Goal: Task Accomplishment & Management: Manage account settings

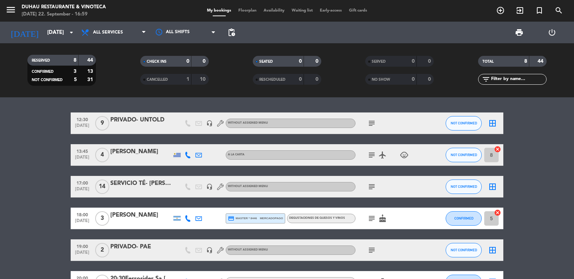
click at [47, 39] on input "[DATE]" at bounding box center [78, 32] width 69 height 13
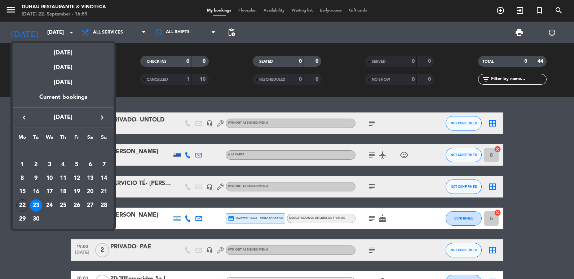
click at [20, 203] on div "22" at bounding box center [22, 206] width 12 height 12
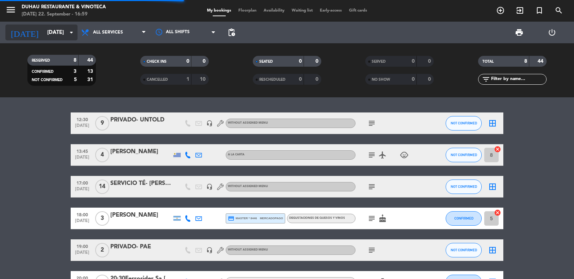
click at [51, 31] on input "[DATE]" at bounding box center [78, 32] width 69 height 13
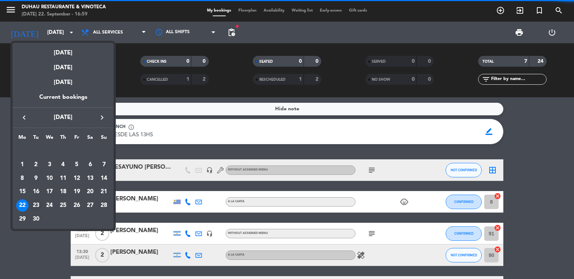
click at [39, 206] on div "23" at bounding box center [36, 206] width 12 height 12
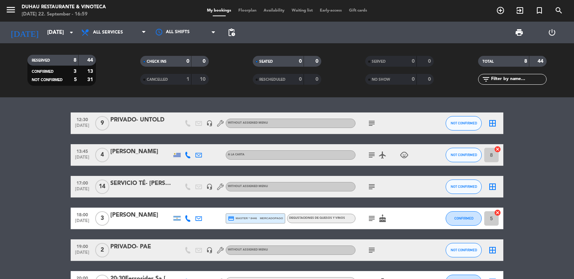
click at [371, 124] on icon "subject" at bounding box center [372, 123] width 9 height 9
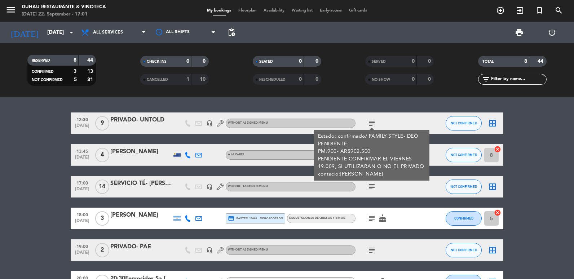
drag, startPoint x: 20, startPoint y: 231, endPoint x: 30, endPoint y: 227, distance: 10.8
click at [20, 231] on bookings-row "12:30 [DATE] 9 PRIVADO- UNTOLD headset_mic Without assigned menu subject Estado…" at bounding box center [287, 230] width 574 height 234
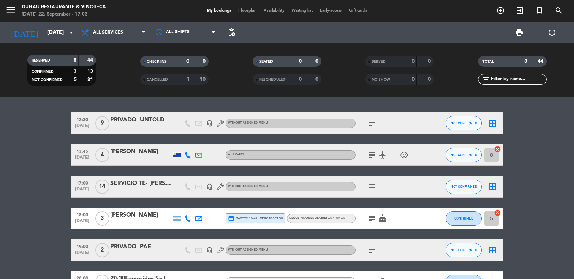
click at [375, 124] on icon "subject" at bounding box center [372, 123] width 9 height 9
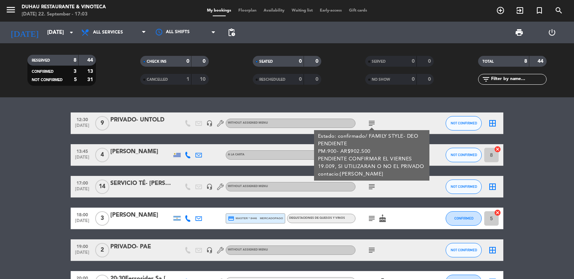
drag, startPoint x: 373, startPoint y: 148, endPoint x: 346, endPoint y: 150, distance: 27.9
click at [346, 150] on div "Estado: confirmado/ FAMILY STYLE- DEO PENDIENTE PM:900- AR$902.500 PENDIENTE CO…" at bounding box center [372, 155] width 108 height 45
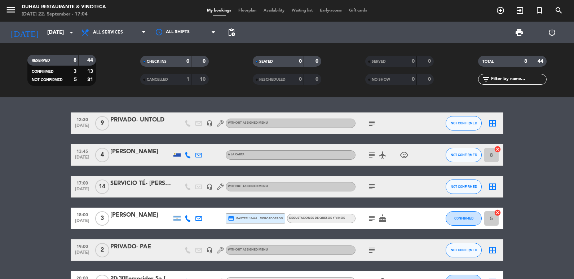
drag, startPoint x: 369, startPoint y: 123, endPoint x: 367, endPoint y: 128, distance: 6.0
click at [369, 123] on icon "subject" at bounding box center [372, 123] width 9 height 9
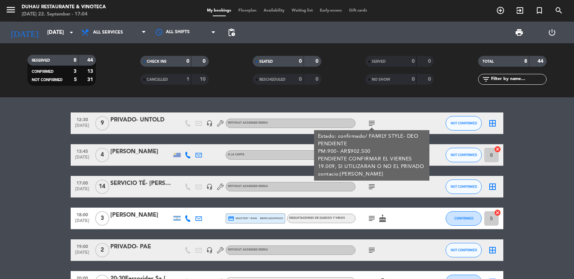
click at [196, 95] on div "RESERVED 8 44 CONFIRMED 3 13 NOT CONFIRMED 5 31 CHECK INS 0 0 CANCELLED 1 10 SE…" at bounding box center [287, 70] width 574 height 54
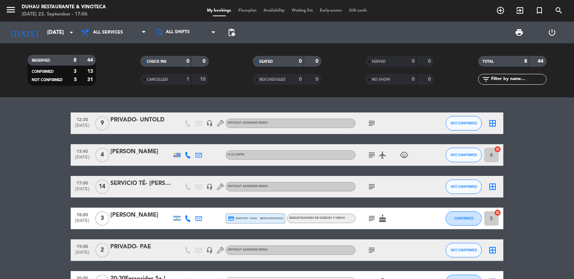
click at [371, 122] on icon "subject" at bounding box center [372, 123] width 9 height 9
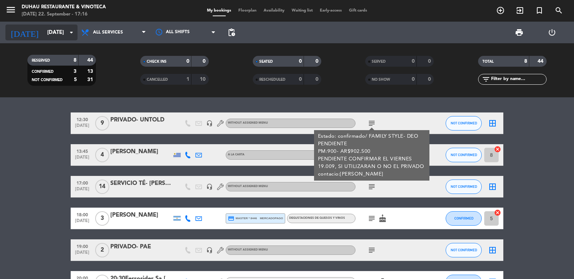
click at [44, 34] on input "[DATE]" at bounding box center [78, 32] width 69 height 13
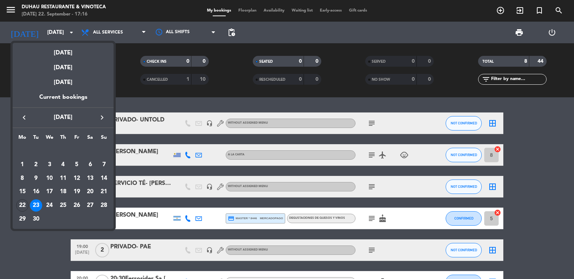
click at [49, 197] on div "17" at bounding box center [49, 192] width 12 height 12
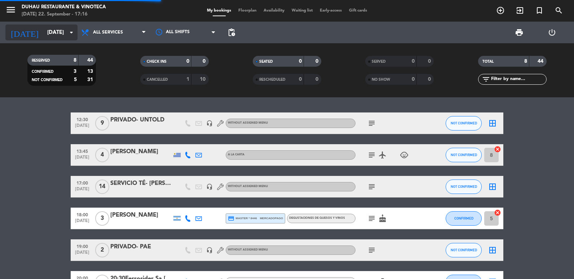
click at [59, 31] on input "[DATE]" at bounding box center [78, 32] width 69 height 13
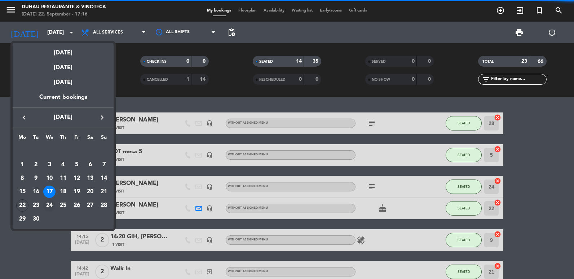
click at [52, 199] on td "24" at bounding box center [50, 206] width 14 height 14
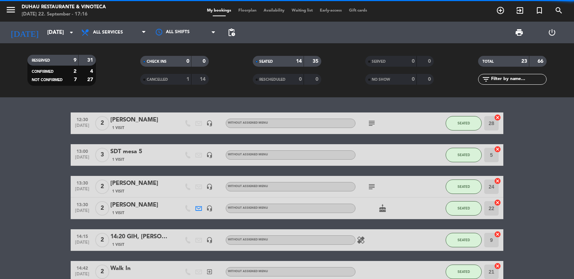
type input "[DATE]"
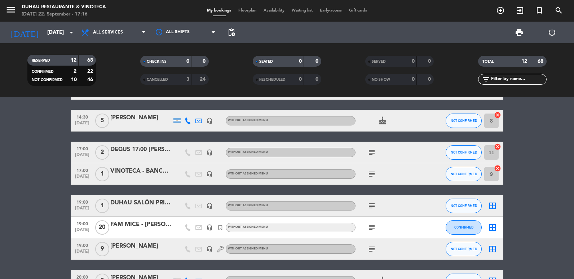
scroll to position [108, 0]
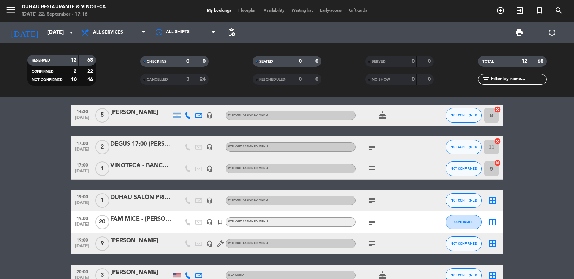
click at [130, 248] on div at bounding box center [140, 249] width 61 height 6
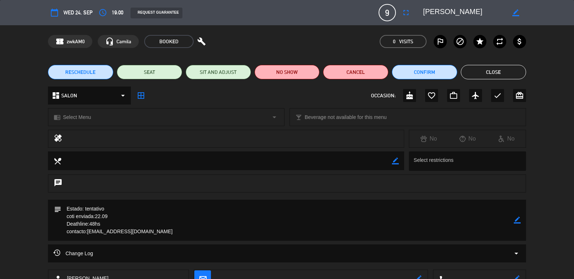
click at [520, 219] on icon "border_color" at bounding box center [517, 220] width 7 height 7
click at [146, 214] on textarea at bounding box center [287, 220] width 453 height 41
type textarea "Estado: tentativo/ cumpleaños, imperial mesa 9,10,11 coti enviada:22.09 Deathli…"
click at [516, 222] on icon at bounding box center [517, 220] width 7 height 7
click at [494, 73] on button "Close" at bounding box center [493, 72] width 65 height 14
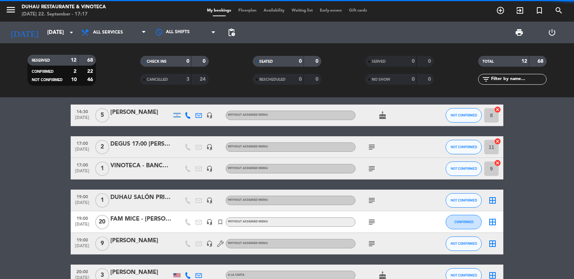
click at [7, 10] on icon "menu" at bounding box center [10, 9] width 11 height 11
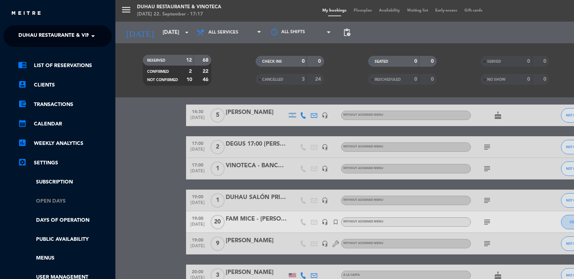
click at [35, 205] on link "Open Days" at bounding box center [65, 201] width 94 height 8
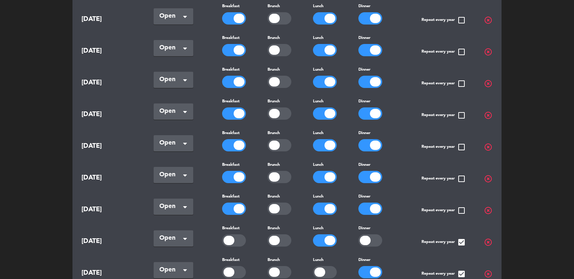
scroll to position [722, 0]
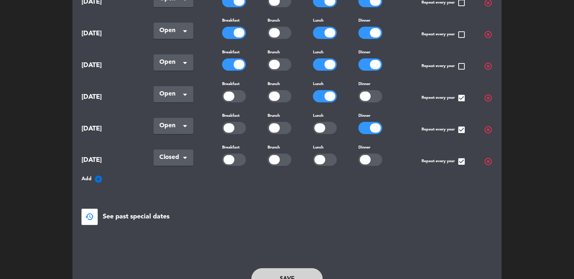
click at [99, 175] on icon "add_circle" at bounding box center [98, 179] width 9 height 9
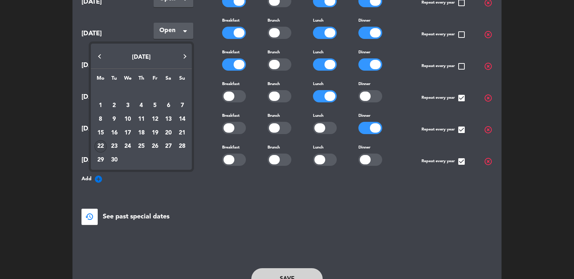
click at [52, 50] on div at bounding box center [287, 139] width 574 height 279
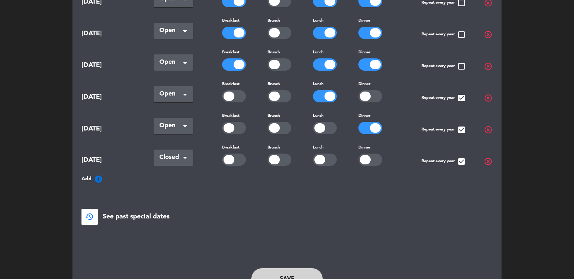
click at [103, 179] on input at bounding box center [103, 179] width 1 height 1
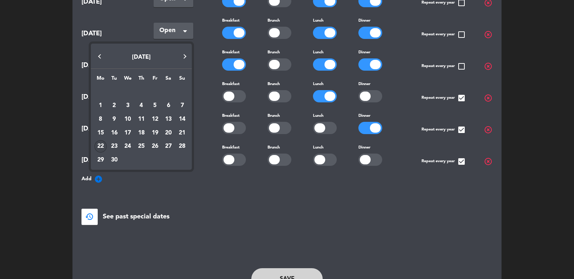
click at [102, 170] on div at bounding box center [287, 139] width 574 height 279
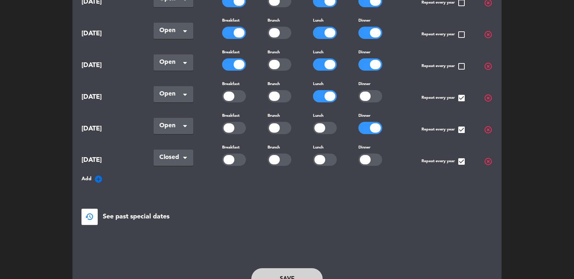
click at [93, 175] on span "Add add_circle" at bounding box center [92, 179] width 21 height 9
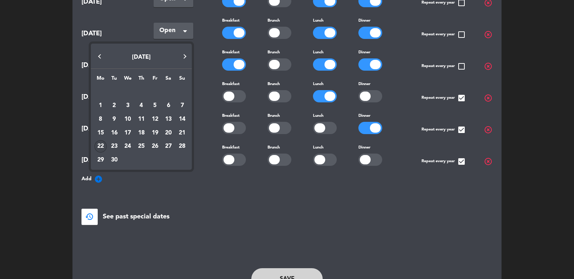
click at [96, 171] on div at bounding box center [287, 139] width 574 height 279
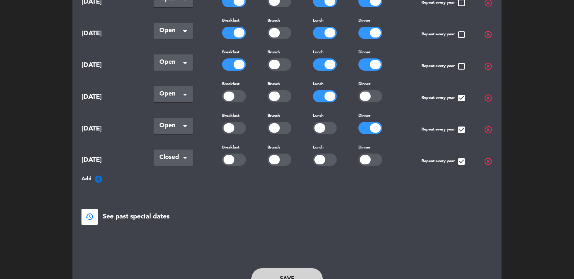
click at [97, 175] on icon "add_circle" at bounding box center [98, 179] width 9 height 9
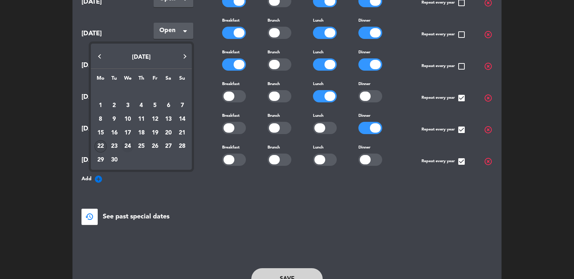
click at [125, 146] on div "24" at bounding box center [128, 146] width 12 height 12
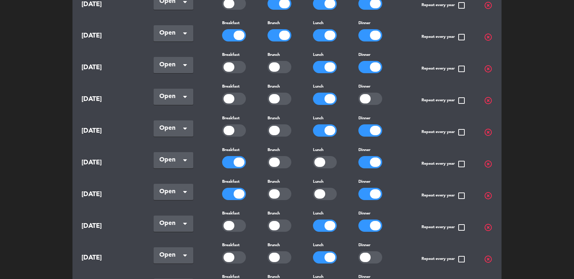
scroll to position [104, 0]
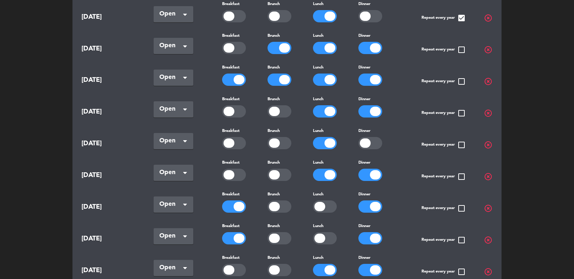
click at [377, 79] on div at bounding box center [375, 79] width 11 height 9
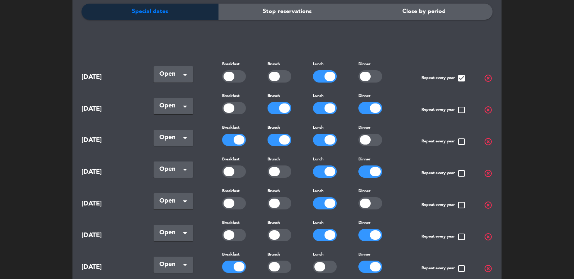
scroll to position [0, 0]
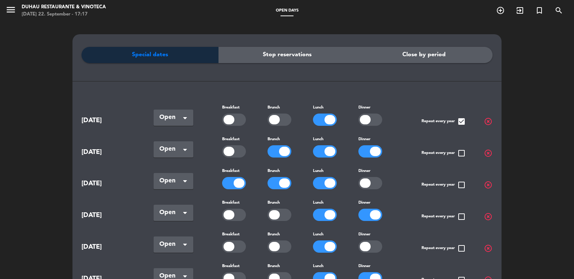
drag, startPoint x: 227, startPoint y: 183, endPoint x: 386, endPoint y: 196, distance: 159.7
click at [230, 183] on div at bounding box center [234, 183] width 24 height 12
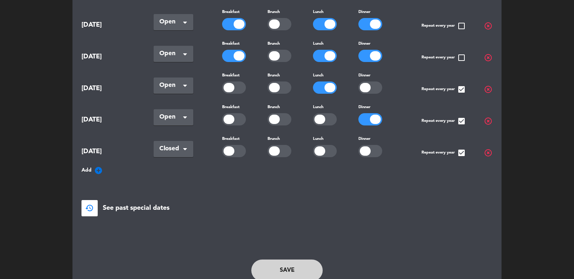
scroll to position [782, 0]
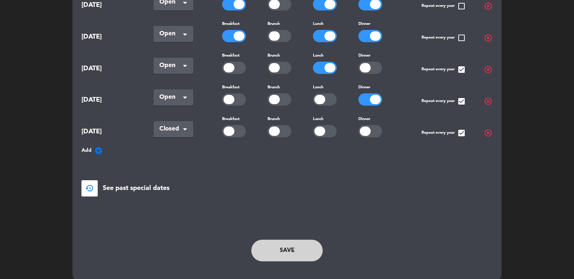
click at [281, 246] on button "Save" at bounding box center [286, 251] width 71 height 22
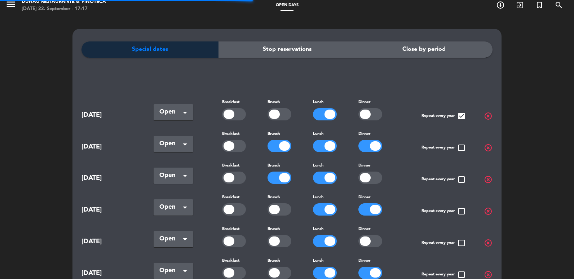
scroll to position [0, 0]
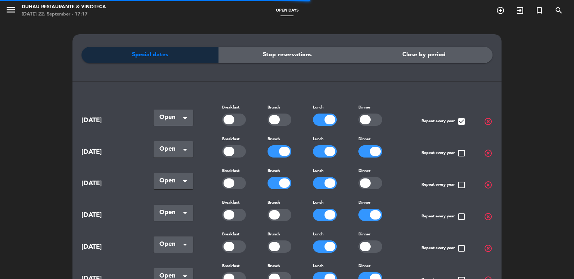
click at [8, 17] on span "menu" at bounding box center [13, 11] width 16 height 17
click at [11, 12] on icon "menu" at bounding box center [10, 9] width 11 height 11
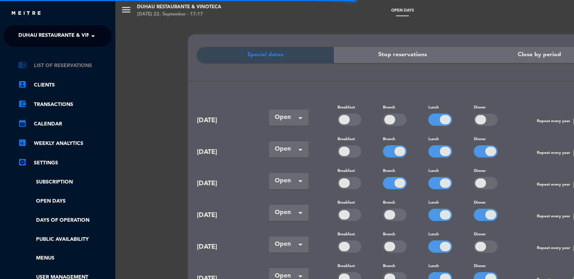
click at [23, 65] on icon "chrome_reader_mode" at bounding box center [22, 65] width 9 height 9
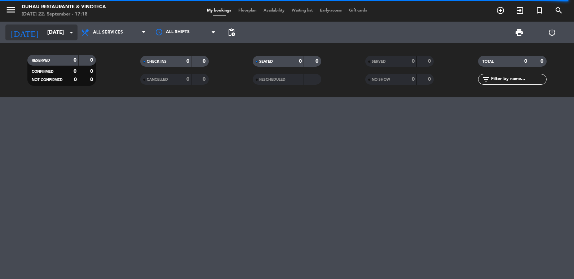
click at [61, 33] on input "[DATE]" at bounding box center [78, 32] width 69 height 13
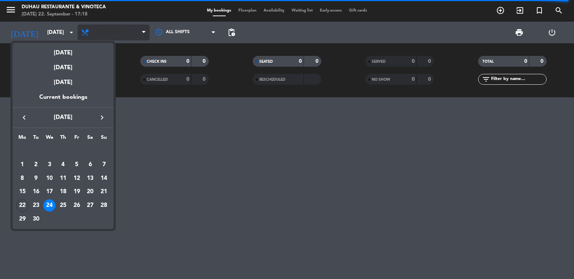
click at [129, 40] on div at bounding box center [287, 139] width 574 height 279
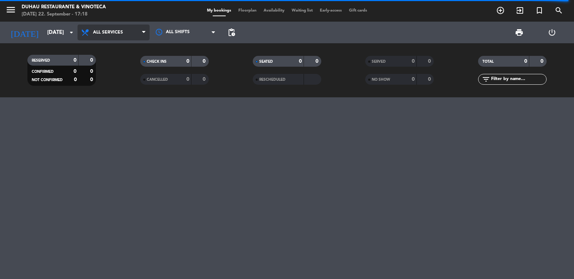
click at [130, 38] on span "All services" at bounding box center [114, 33] width 72 height 16
click at [129, 52] on div "menu Duhau Restaurante & Vinoteca [DATE] 22. September - 17:18 My bookings Floo…" at bounding box center [287, 48] width 574 height 97
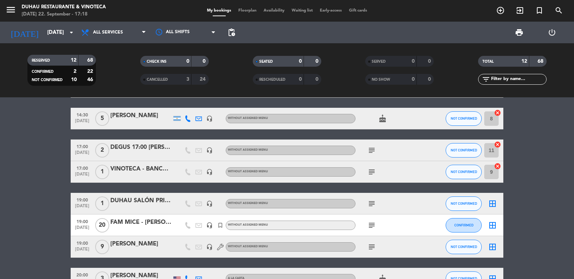
scroll to position [144, 0]
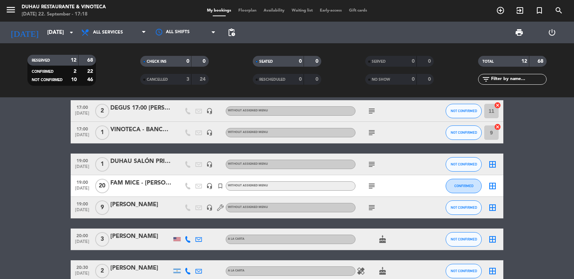
click at [132, 197] on div "19:00 [DATE] 9 [PERSON_NAME] headset_mic Without assigned menu subject NOT CONF…" at bounding box center [287, 208] width 433 height 22
click at [128, 202] on div "[PERSON_NAME]" at bounding box center [140, 204] width 61 height 9
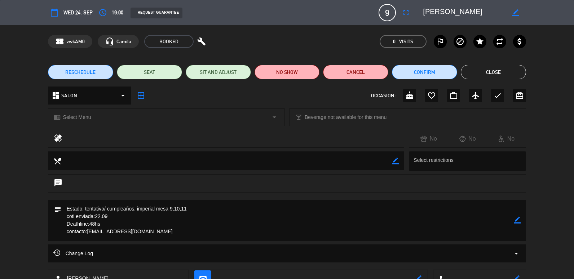
click at [518, 12] on icon "border_color" at bounding box center [516, 12] width 7 height 7
click at [102, 10] on icon "access_time" at bounding box center [103, 12] width 9 height 9
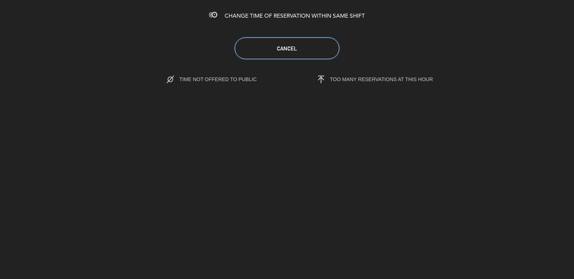
click at [321, 55] on button "Cancel" at bounding box center [287, 49] width 105 height 22
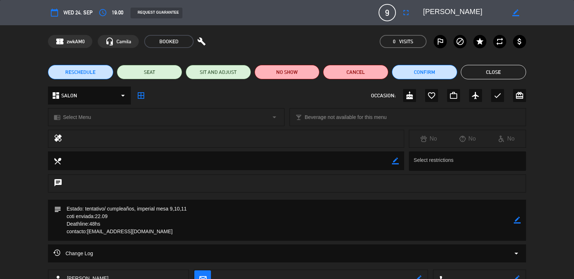
click at [518, 12] on icon "border_color" at bounding box center [516, 12] width 7 height 7
click at [421, 11] on div at bounding box center [472, 12] width 108 height 13
click at [424, 9] on textarea at bounding box center [464, 12] width 83 height 13
type textarea "20:30hs [PERSON_NAME]"
click at [516, 13] on icon at bounding box center [516, 12] width 7 height 7
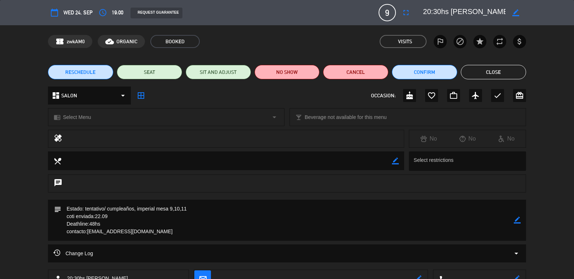
click at [513, 72] on button "Close" at bounding box center [493, 72] width 65 height 14
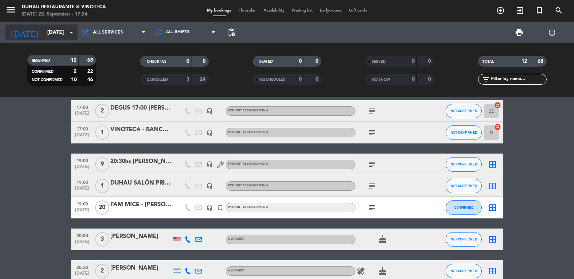
click at [55, 35] on input "[DATE]" at bounding box center [78, 32] width 69 height 13
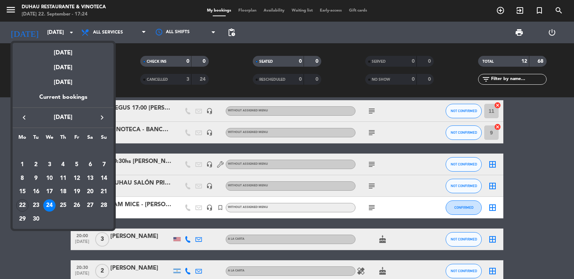
click at [103, 119] on icon "keyboard_arrow_right" at bounding box center [102, 117] width 9 height 9
